Goal: Transaction & Acquisition: Download file/media

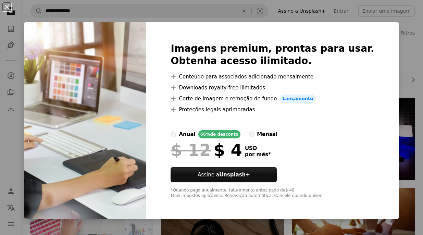
click at [175, 3] on div "An X shape Imagens premium, prontas para usar. Obtenha acesso ilimitado. A plus…" at bounding box center [211, 117] width 423 height 235
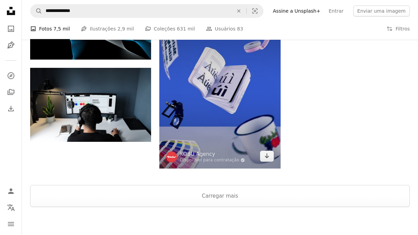
scroll to position [822, 0]
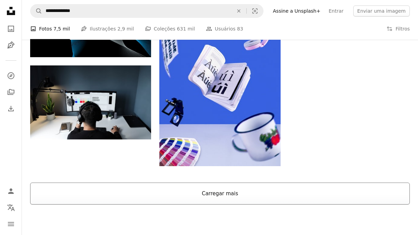
click at [109, 184] on button "Carregar mais" at bounding box center [219, 193] width 379 height 22
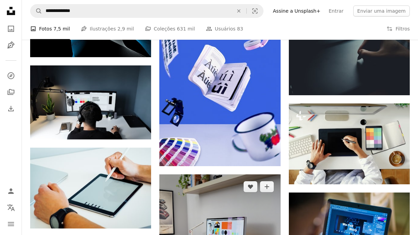
scroll to position [924, 0]
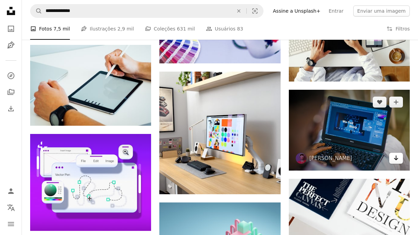
click at [393, 156] on icon "Arrow pointing down" at bounding box center [395, 158] width 5 height 8
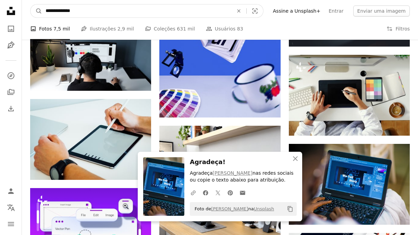
scroll to position [855, 0]
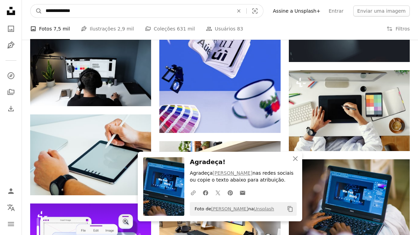
drag, startPoint x: 90, startPoint y: 12, endPoint x: -15, endPoint y: 11, distance: 105.1
type input "**********"
click button "A magnifying glass" at bounding box center [36, 10] width 12 height 13
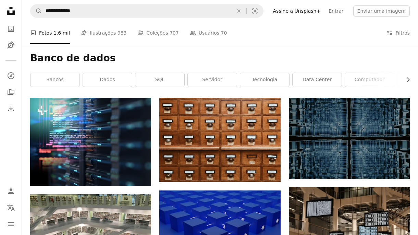
click at [287, 64] on h1 "Banco de dados" at bounding box center [219, 58] width 379 height 12
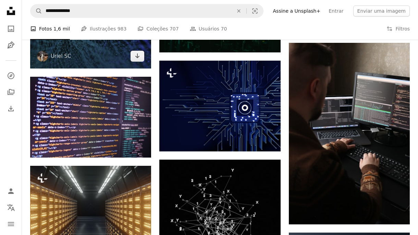
scroll to position [479, 0]
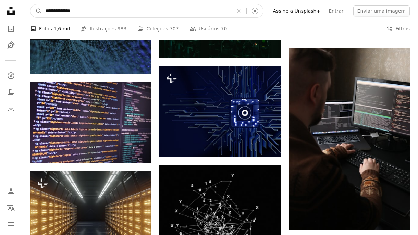
click at [107, 11] on input "**********" at bounding box center [136, 10] width 189 height 13
type input "**********"
click at [30, 4] on button "A magnifying glass" at bounding box center [36, 10] width 12 height 13
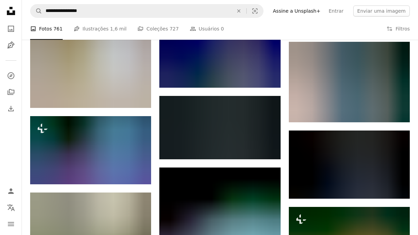
scroll to position [308, 0]
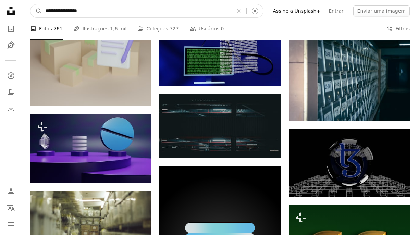
click at [114, 11] on input "**********" at bounding box center [136, 10] width 189 height 13
type input "**********"
click at [30, 4] on button "A magnifying glass" at bounding box center [36, 10] width 12 height 13
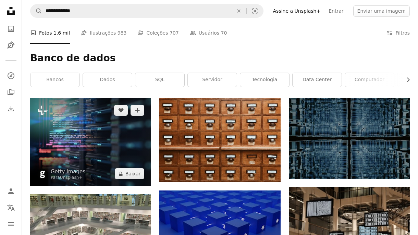
scroll to position [34, 0]
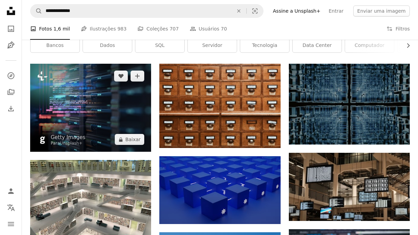
click at [105, 122] on img at bounding box center [90, 108] width 121 height 88
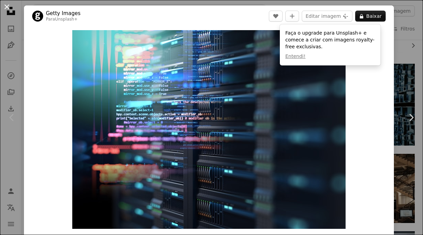
click at [3, 7] on button "An X shape" at bounding box center [7, 7] width 8 height 8
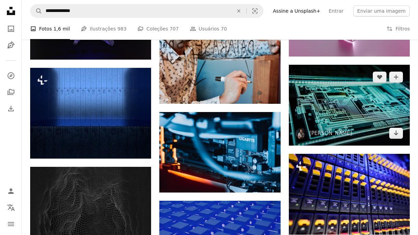
scroll to position [1164, 0]
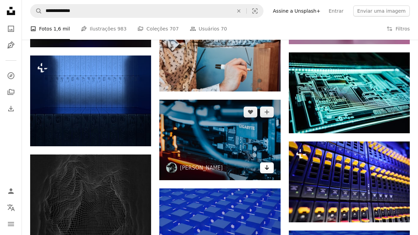
click at [269, 172] on link "Arrow pointing down" at bounding box center [267, 167] width 14 height 11
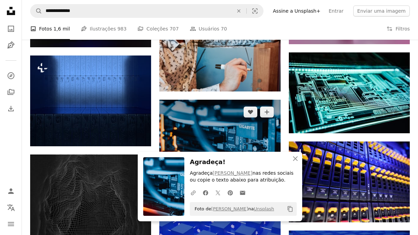
click at [248, 142] on img at bounding box center [219, 140] width 121 height 81
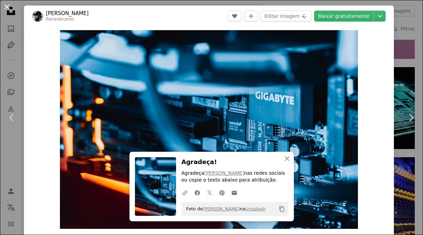
click at [6, 5] on button "An X shape" at bounding box center [7, 7] width 8 height 8
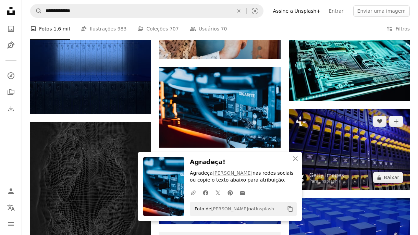
scroll to position [1198, 0]
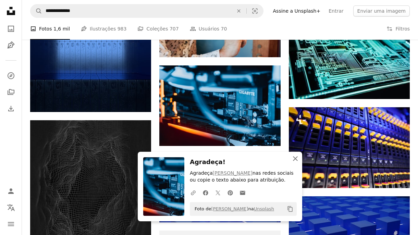
click at [294, 157] on icon "button" at bounding box center [295, 158] width 5 height 5
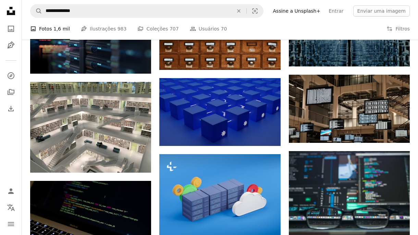
scroll to position [0, 0]
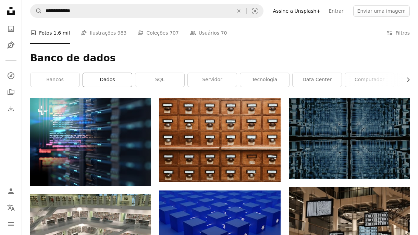
click at [91, 82] on link "dados" at bounding box center [107, 80] width 49 height 14
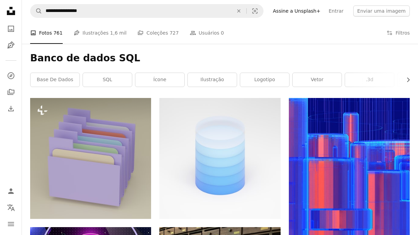
scroll to position [308, 0]
